Goal: Find contact information: Find contact information

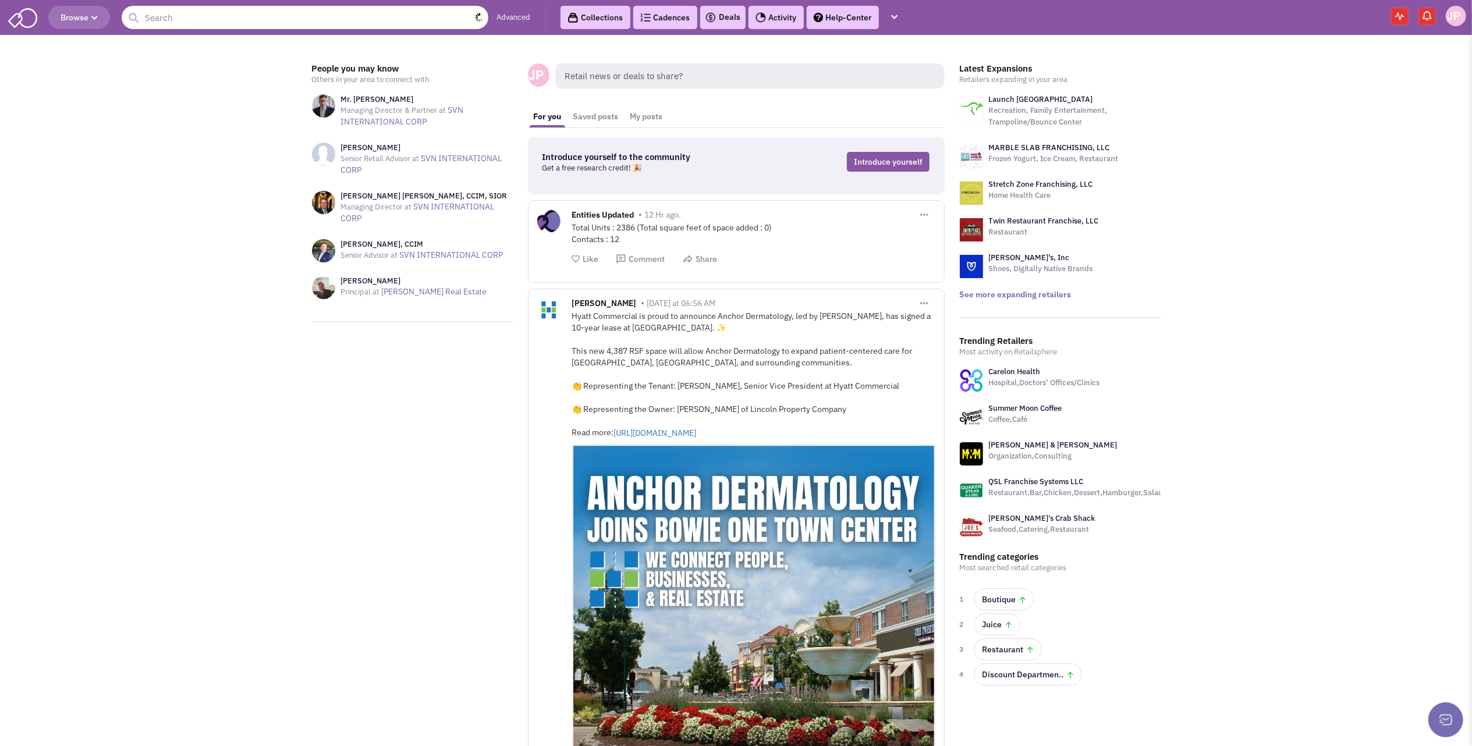
click at [178, 17] on input "text" at bounding box center [305, 17] width 367 height 23
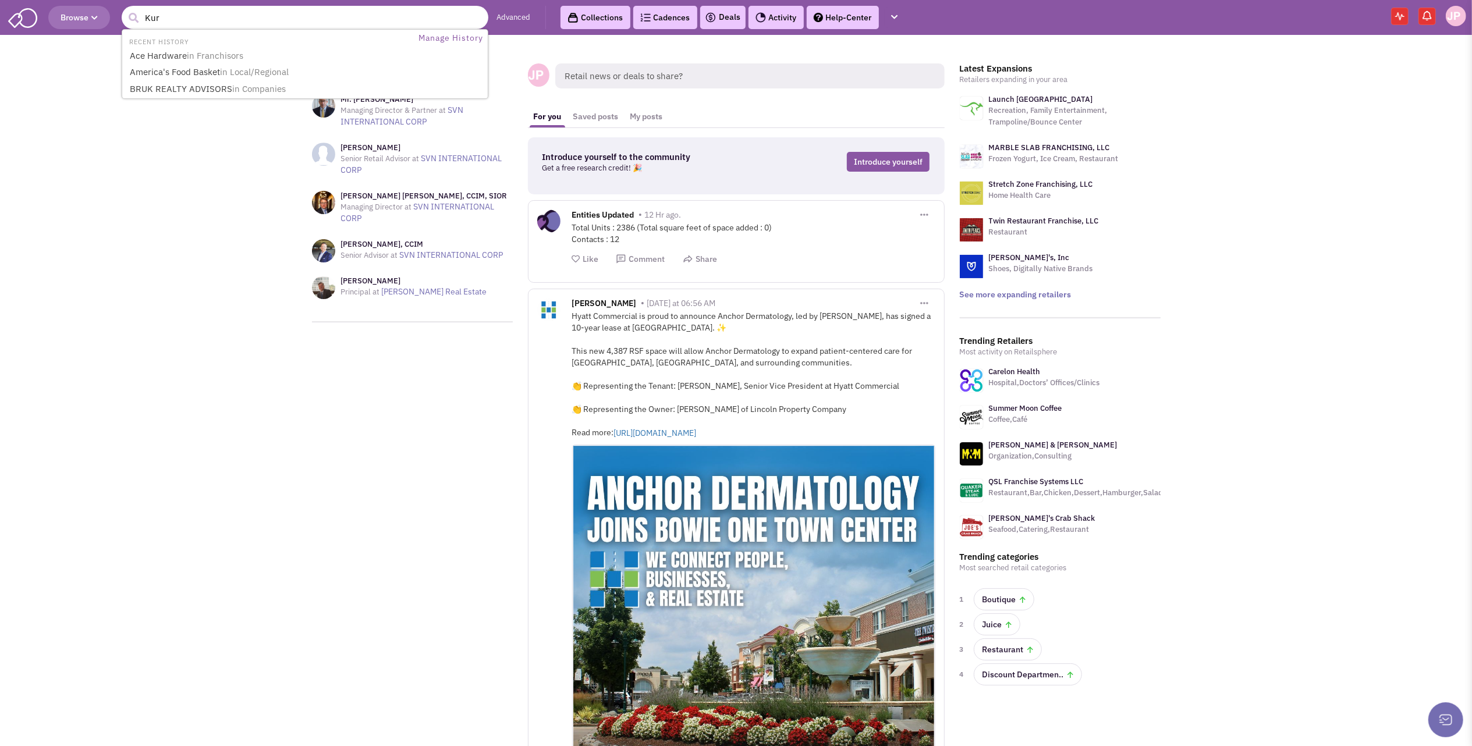
type input "Kura"
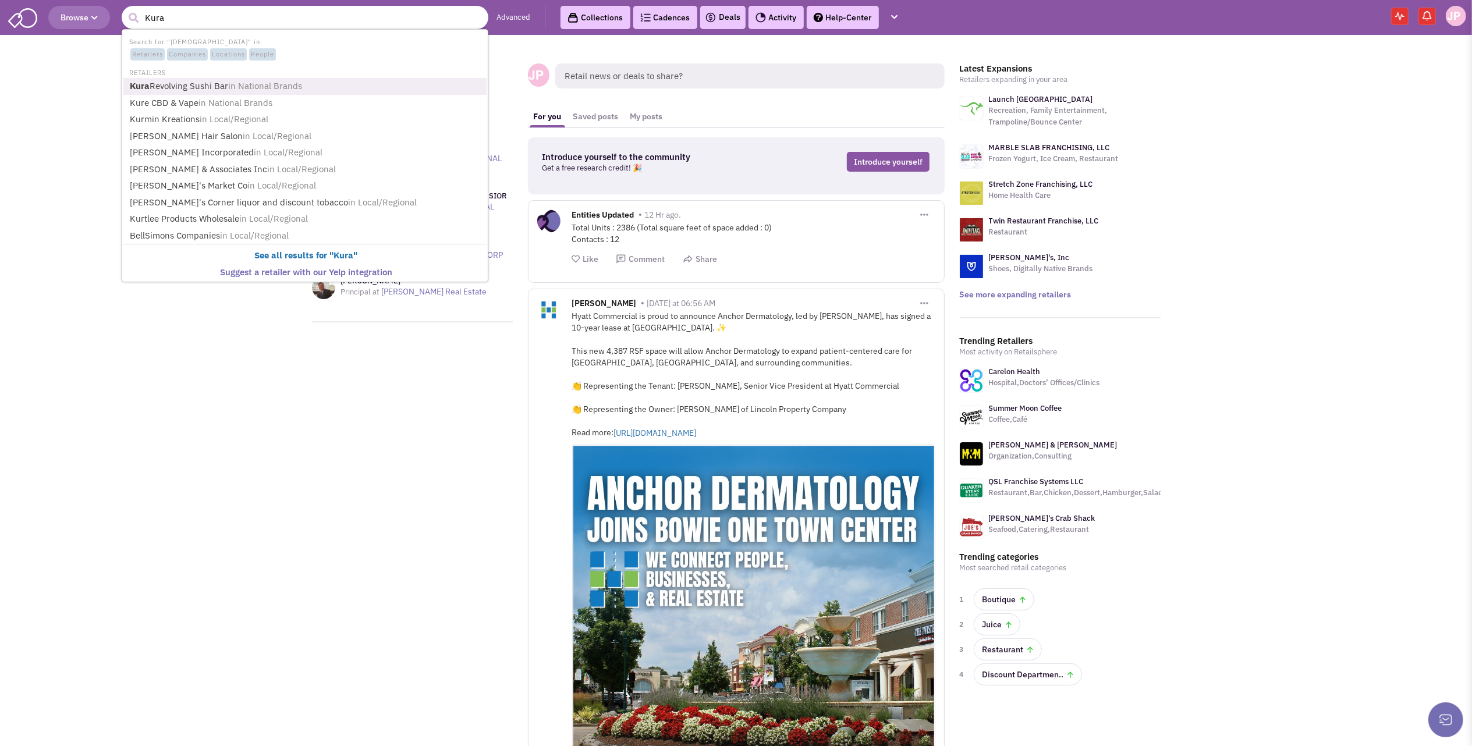
click at [165, 84] on link "Kura Revolving Sushi Bar in National Brands" at bounding box center [306, 87] width 360 height 16
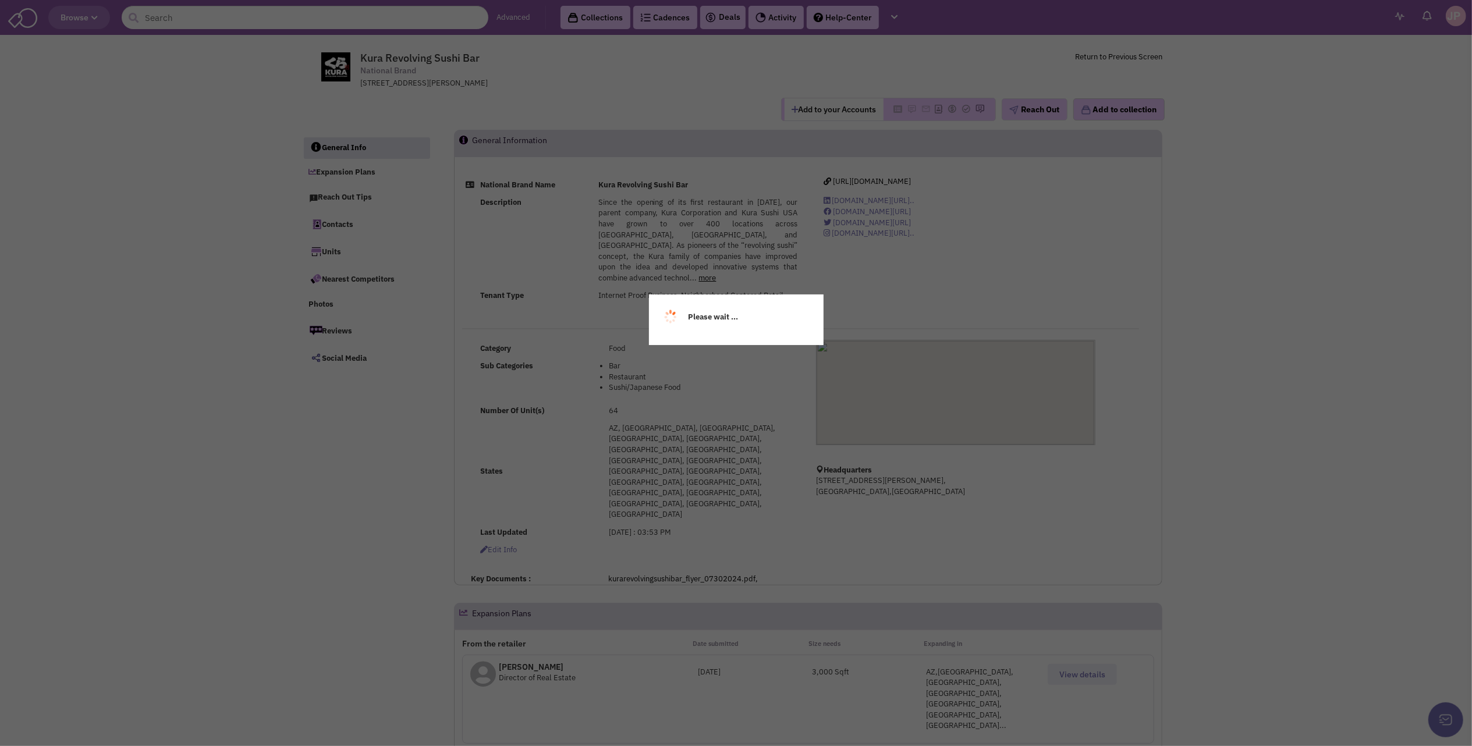
select select
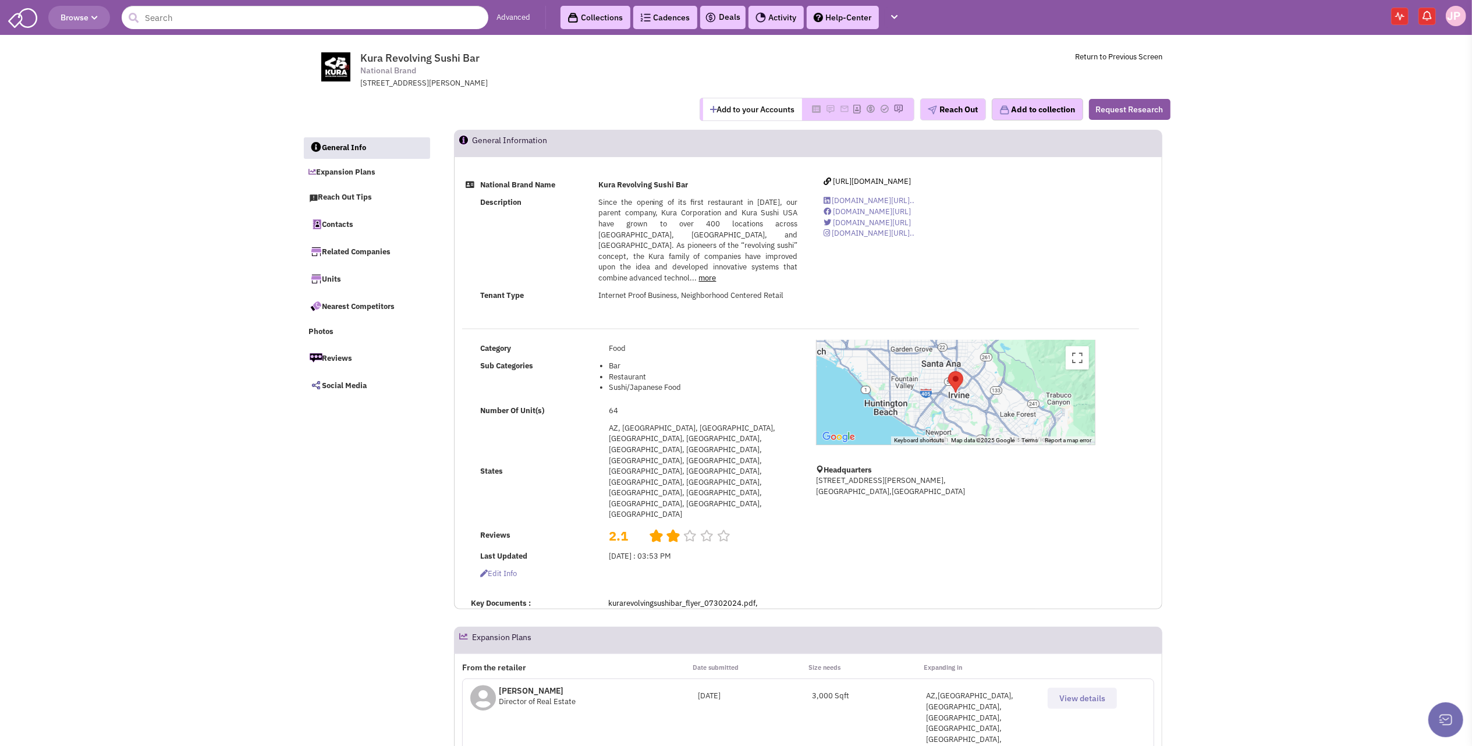
click at [1063, 693] on span "View details" at bounding box center [1082, 698] width 46 height 10
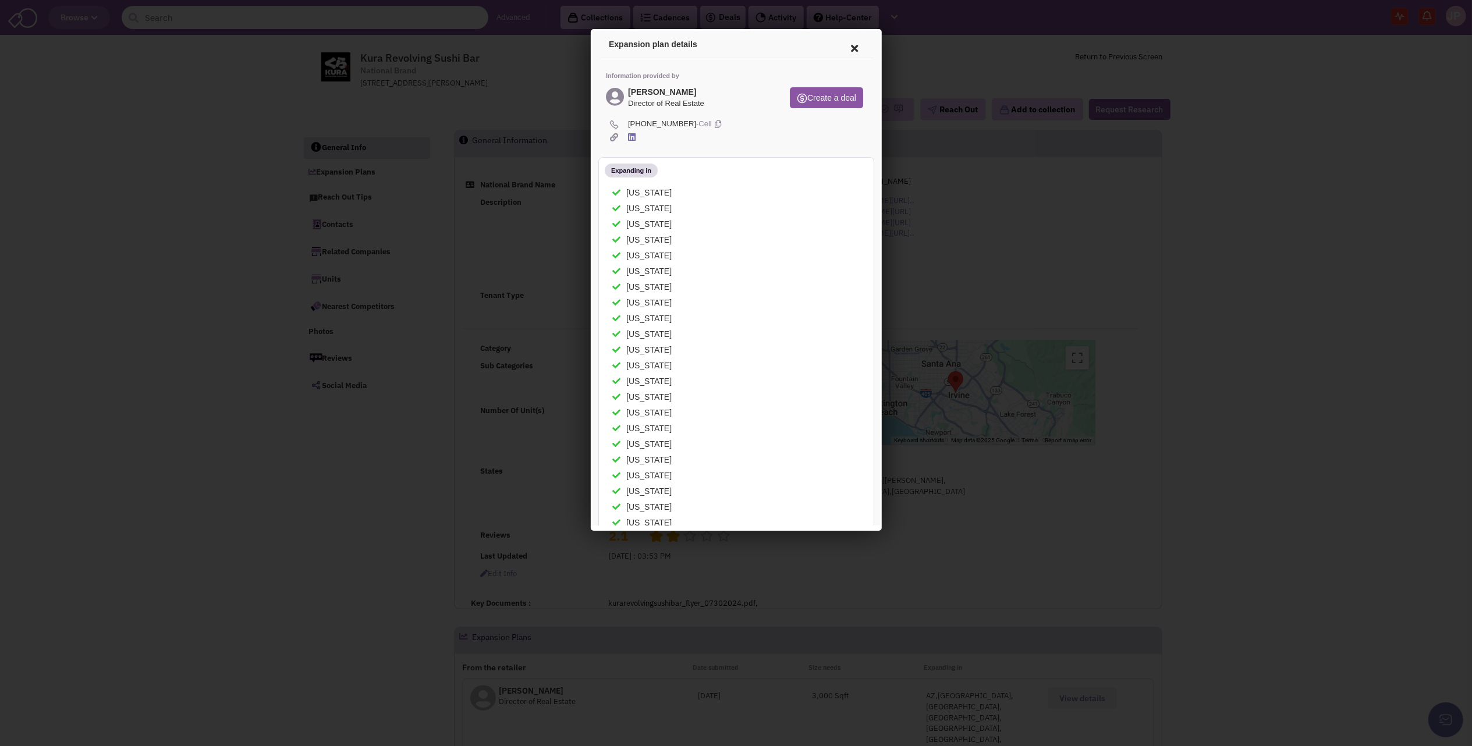
click at [840, 47] on icon at bounding box center [852, 47] width 24 height 28
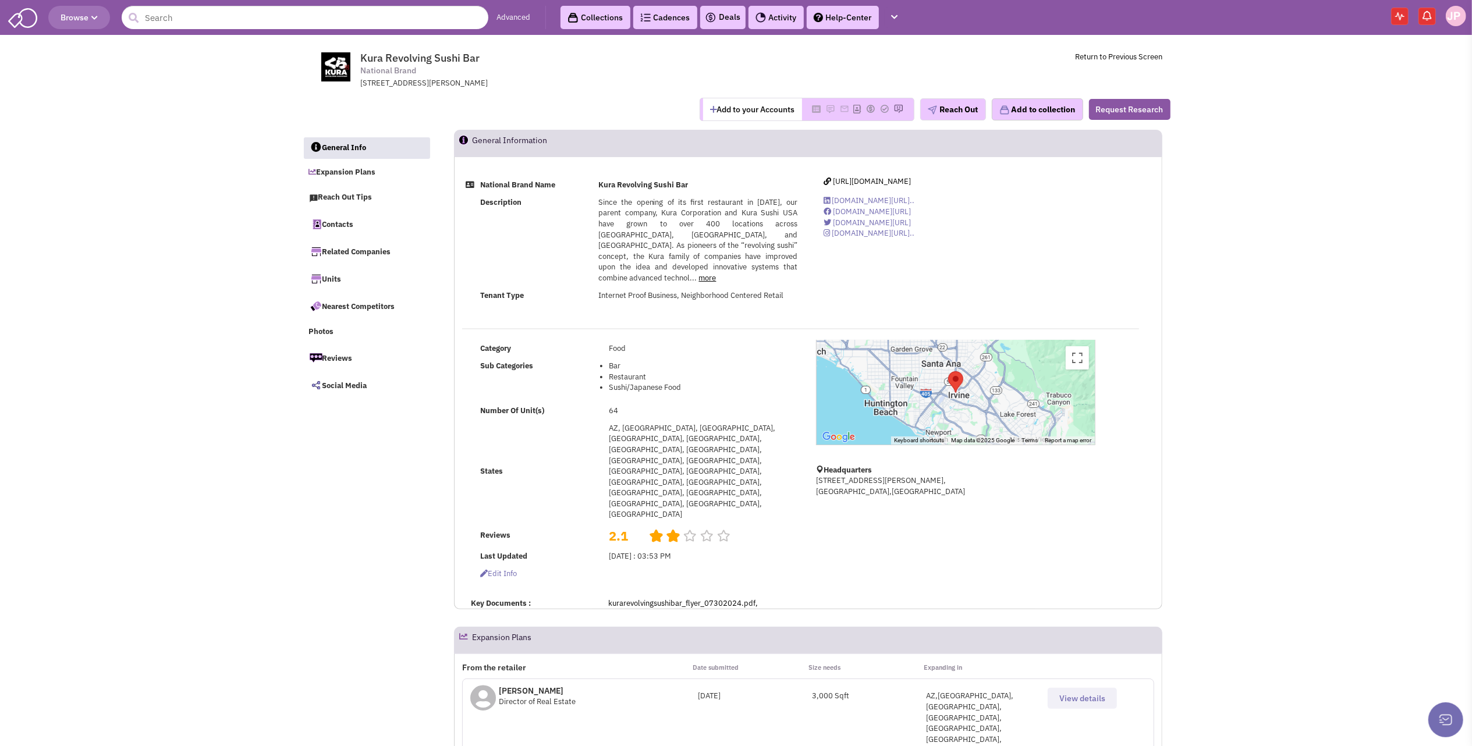
click at [537, 685] on p "[PERSON_NAME]" at bounding box center [537, 691] width 77 height 12
click at [533, 685] on p "[PERSON_NAME]" at bounding box center [537, 691] width 77 height 12
click at [536, 697] on span "Director of Real Estate" at bounding box center [537, 702] width 77 height 10
click at [1093, 693] on span "View details" at bounding box center [1082, 698] width 46 height 10
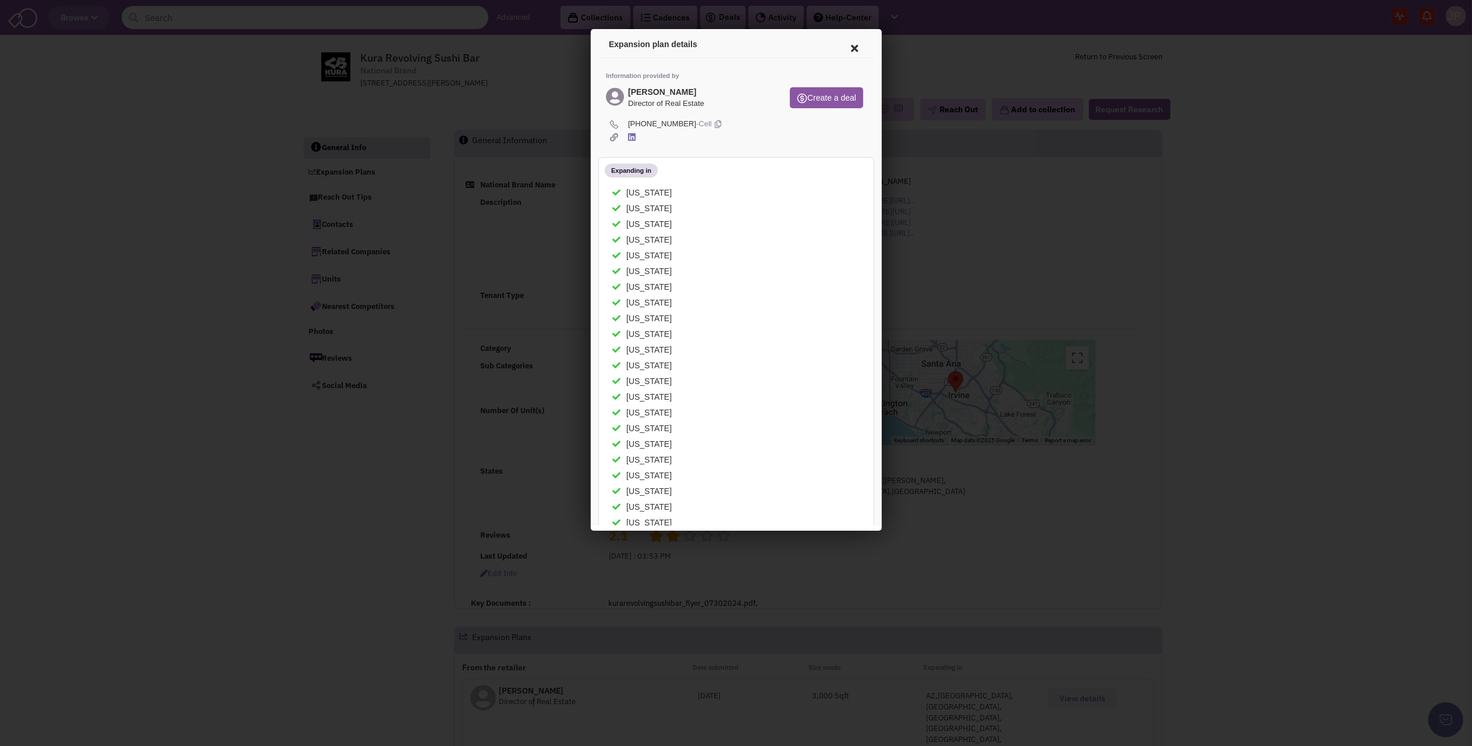
drag, startPoint x: 871, startPoint y: 151, endPoint x: 1474, endPoint y: 112, distance: 604.3
click at [1005, 263] on div at bounding box center [736, 373] width 1472 height 746
click at [841, 45] on icon at bounding box center [852, 47] width 24 height 28
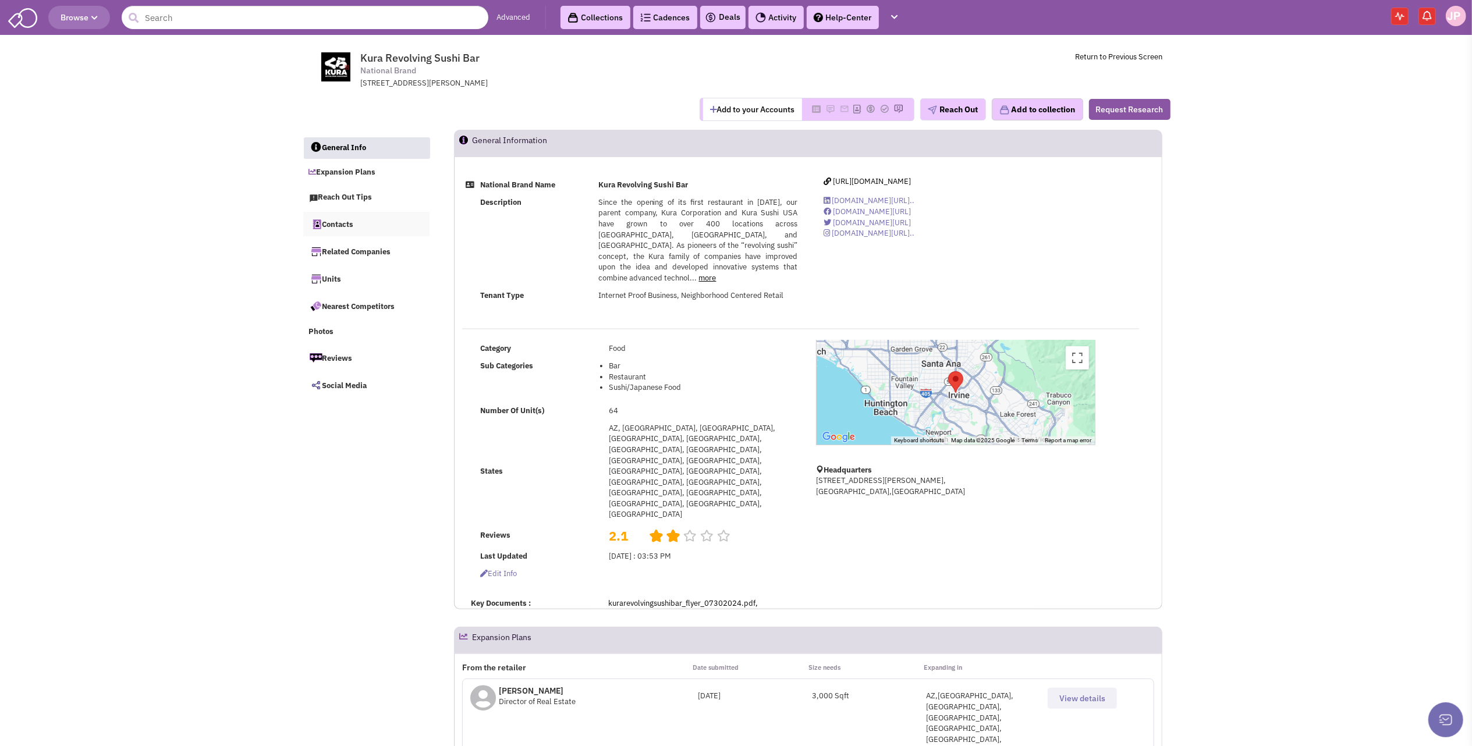
click at [336, 221] on link "Contacts" at bounding box center [366, 224] width 127 height 24
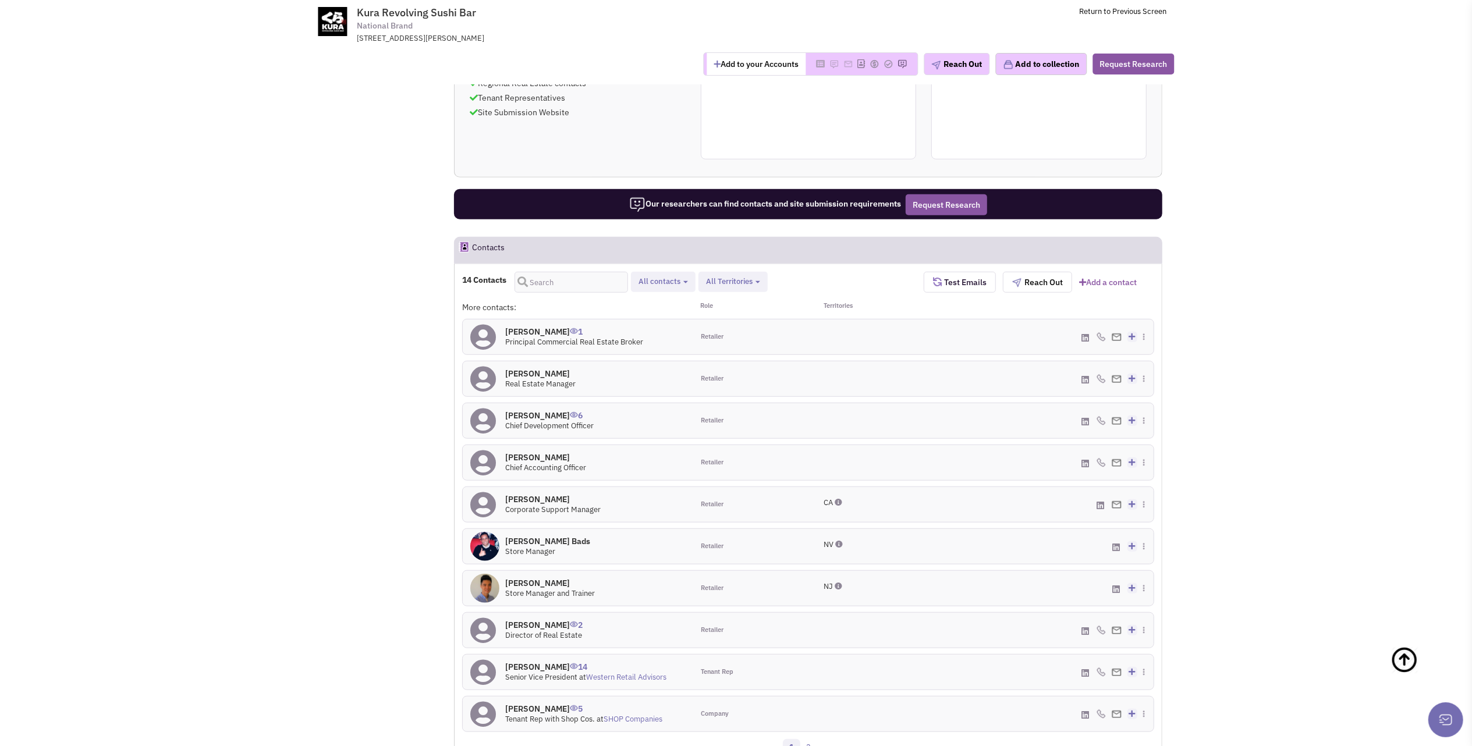
scroll to position [733, 0]
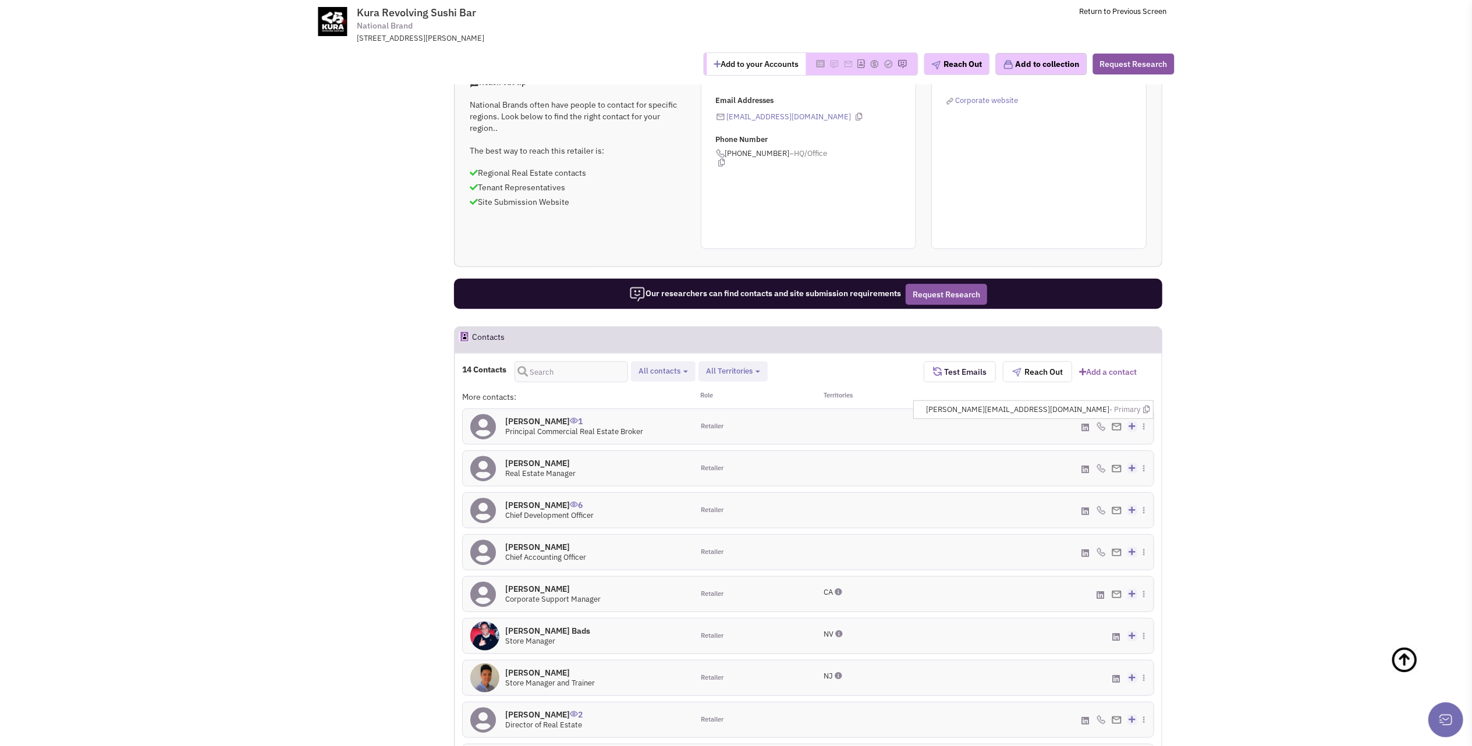
click at [1118, 423] on img at bounding box center [1117, 427] width 10 height 8
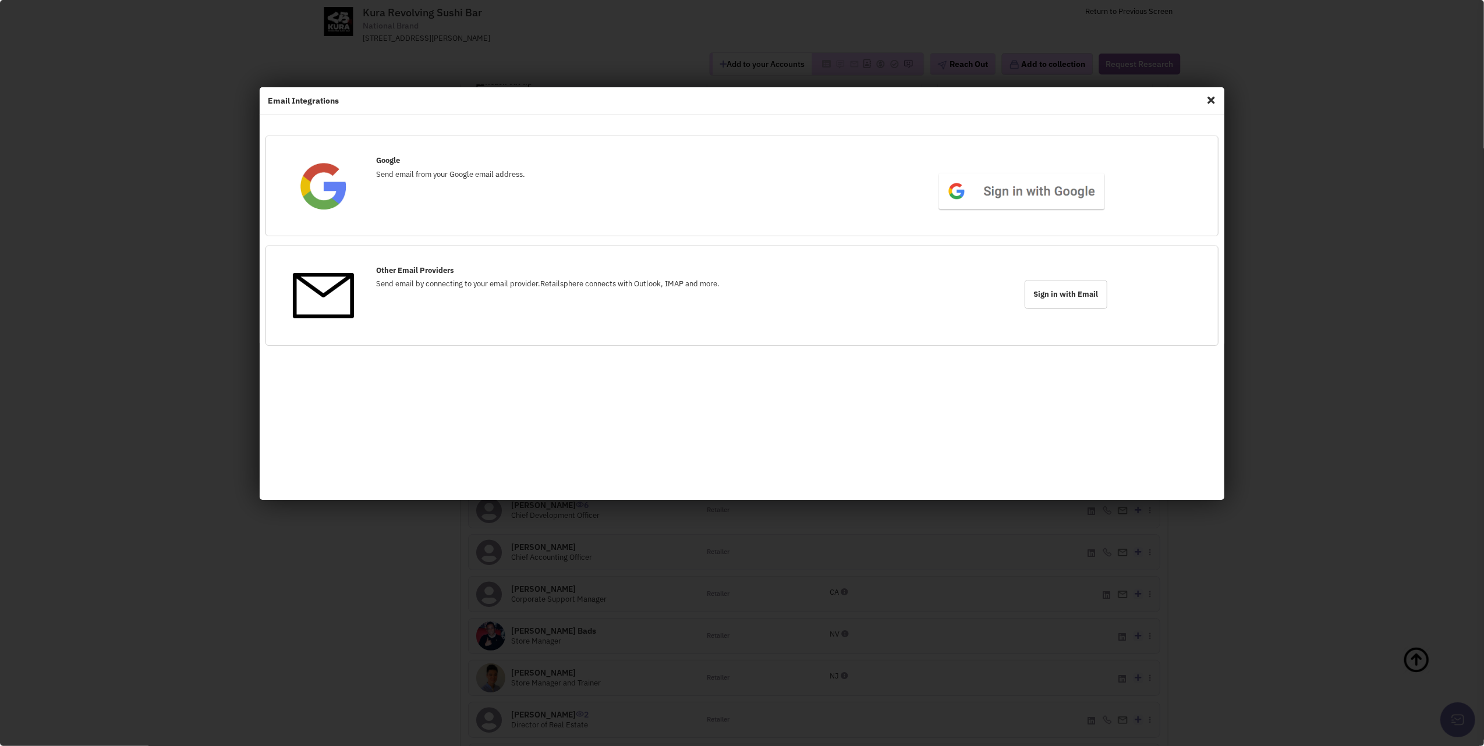
click at [1211, 98] on span "Close" at bounding box center [1210, 100] width 15 height 19
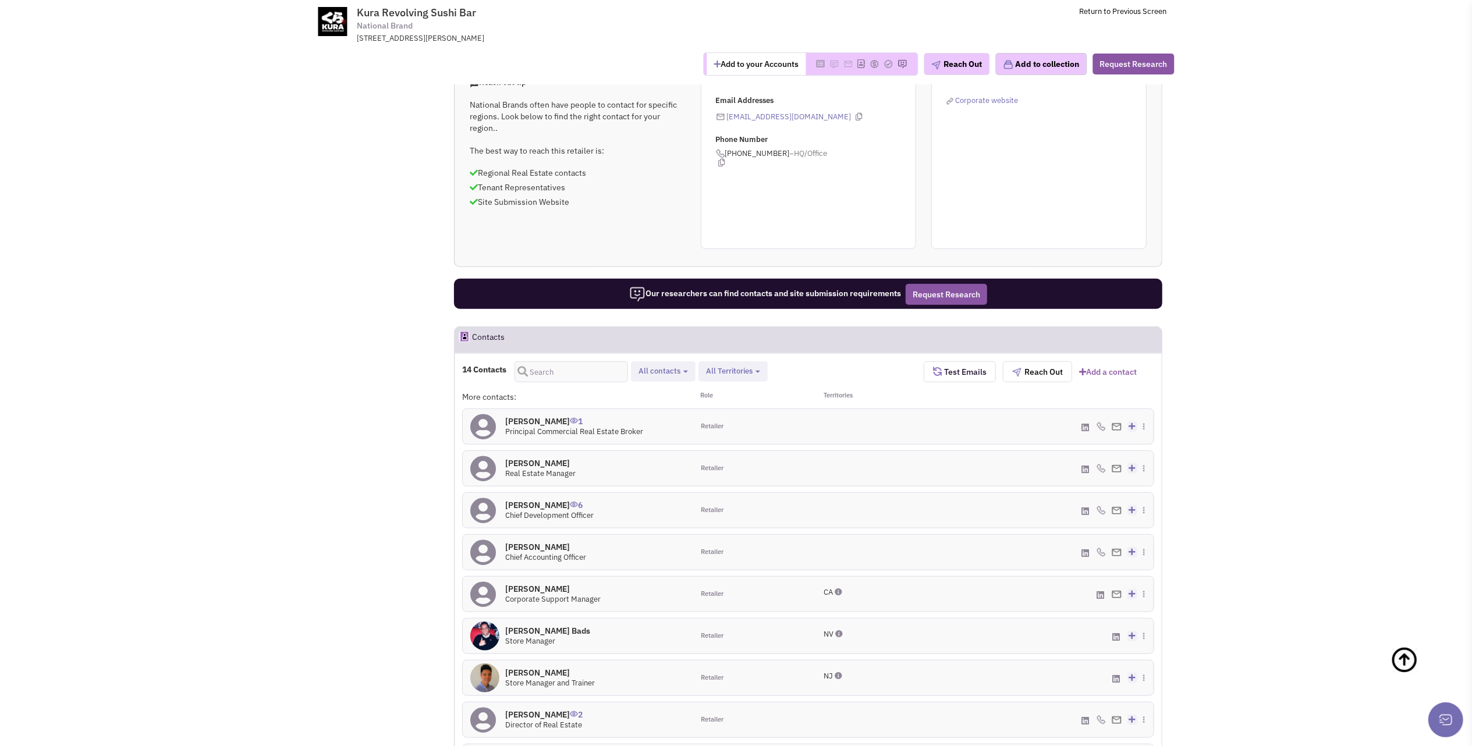
click at [548, 416] on h4 "[PERSON_NAME] 1" at bounding box center [574, 421] width 138 height 10
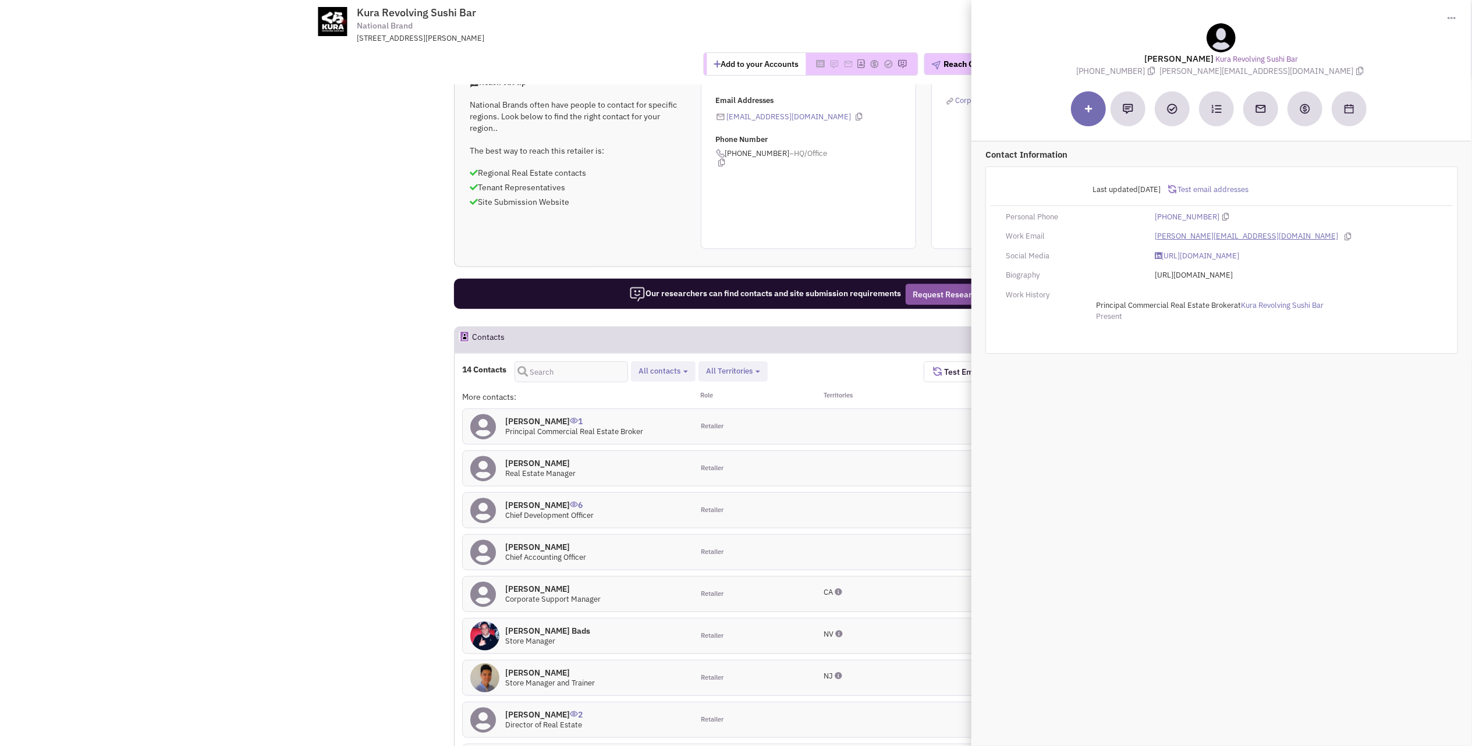
click at [1194, 236] on link "[PERSON_NAME][EMAIL_ADDRESS][DOMAIN_NAME]" at bounding box center [1246, 236] width 183 height 11
